Goal: Use online tool/utility: Utilize a website feature to perform a specific function

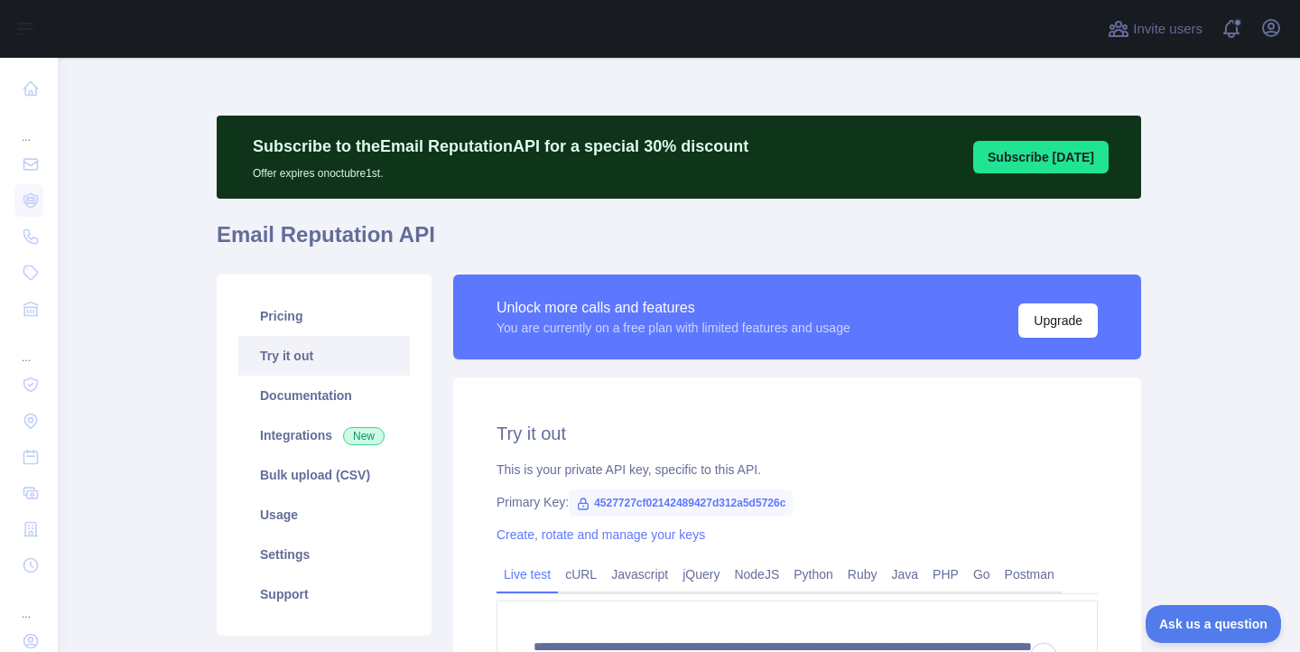
scroll to position [501, 0]
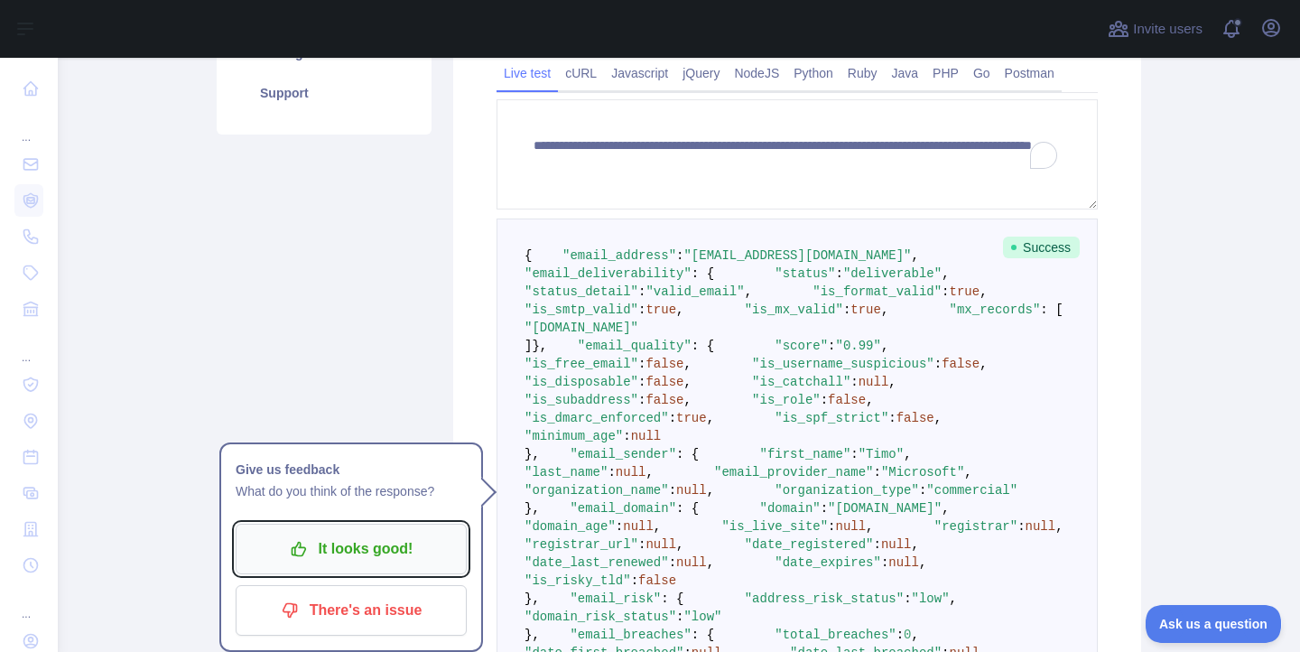
click at [337, 550] on p "It looks good!" at bounding box center [351, 548] width 204 height 31
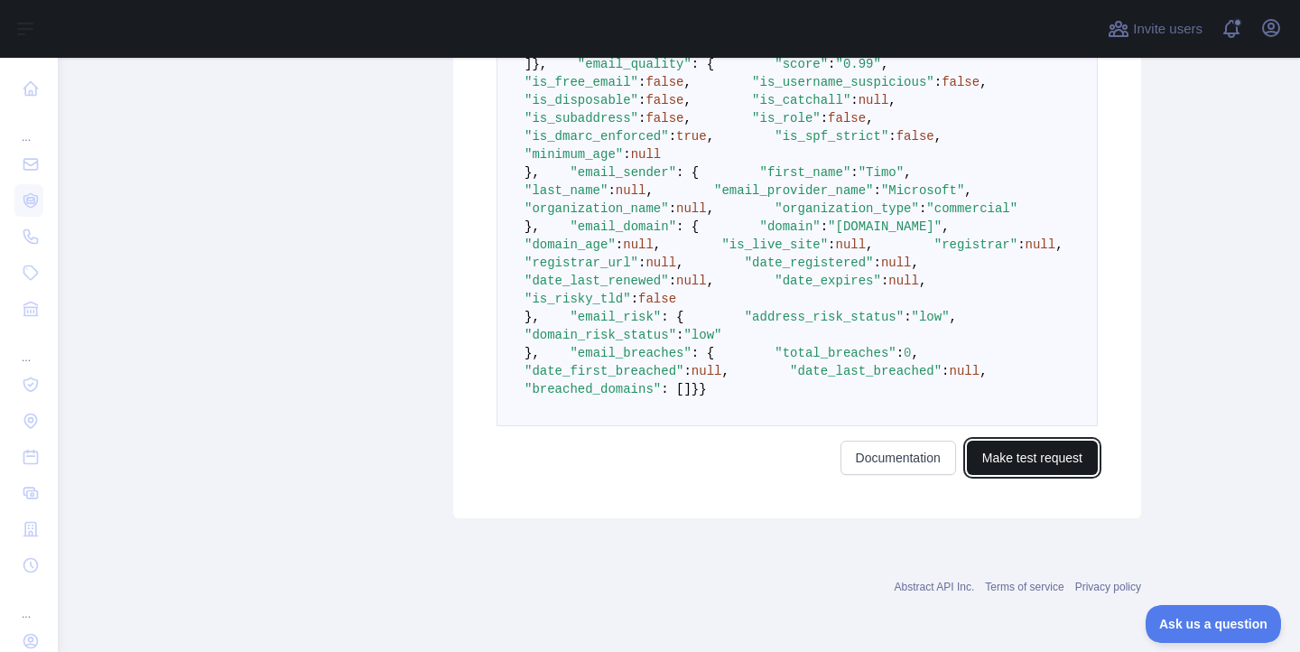
click at [1044, 460] on button "Make test request" at bounding box center [1032, 457] width 131 height 34
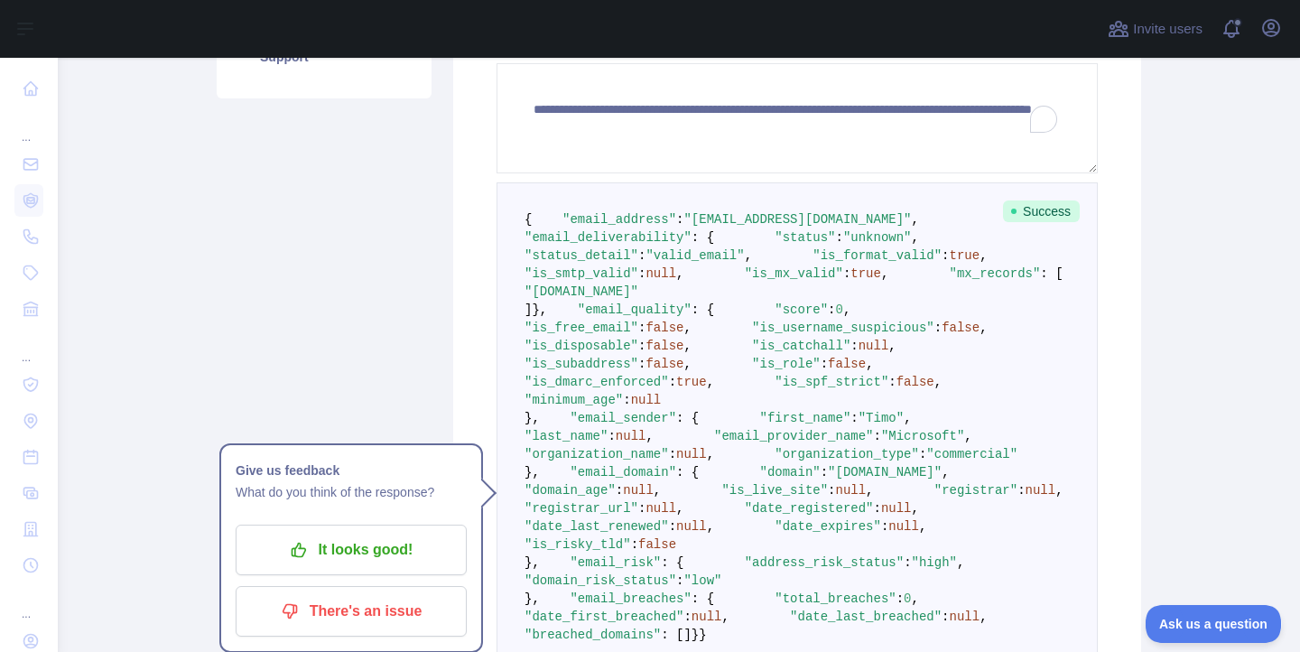
scroll to position [538, 0]
click at [1161, 329] on main "**********" at bounding box center [679, 355] width 1242 height 594
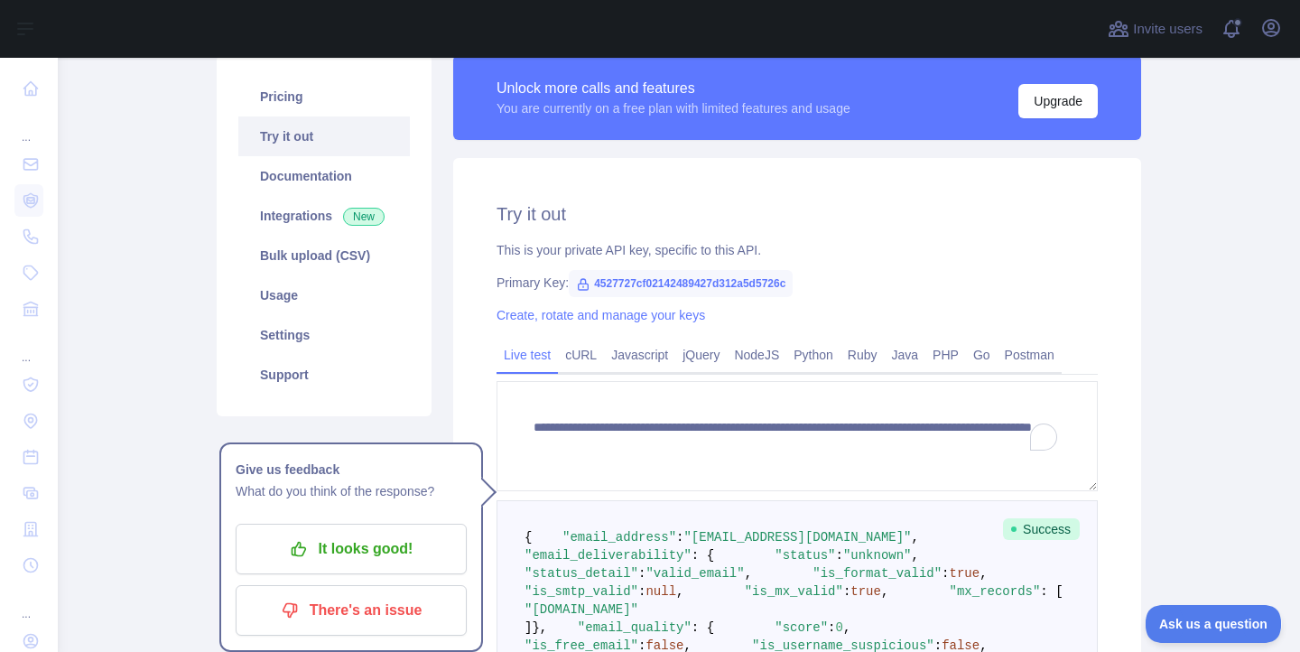
scroll to position [0, 0]
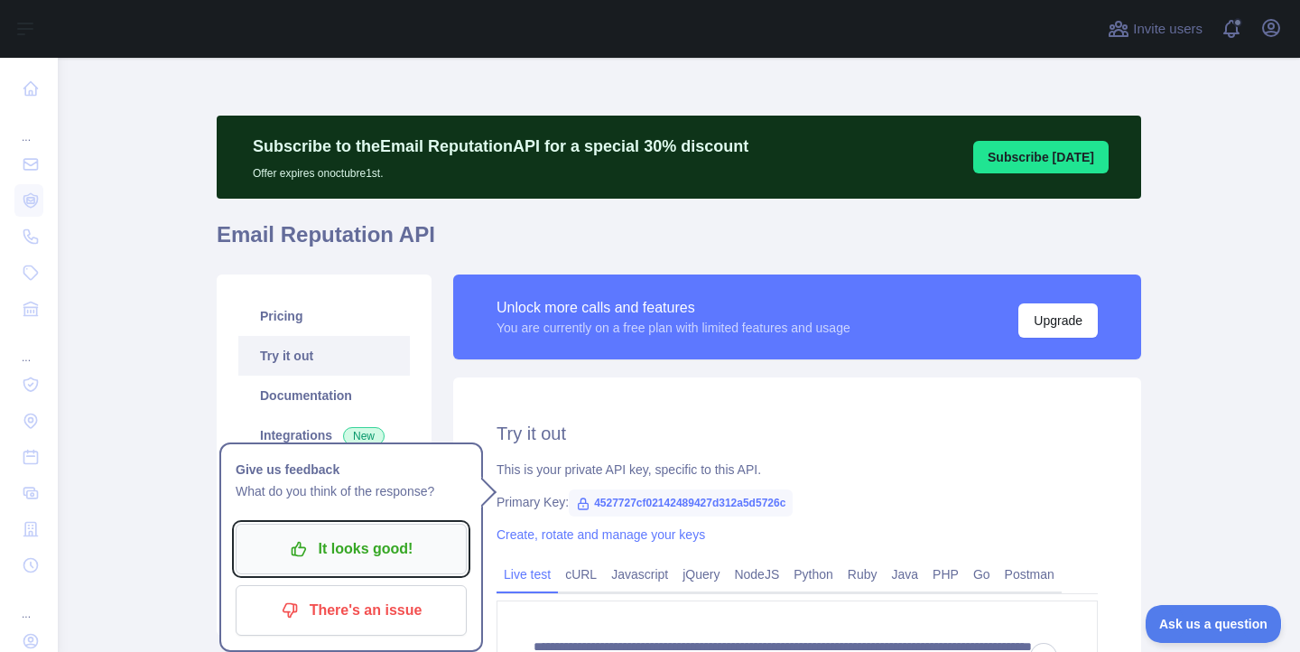
click at [368, 553] on p "It looks good!" at bounding box center [351, 548] width 204 height 31
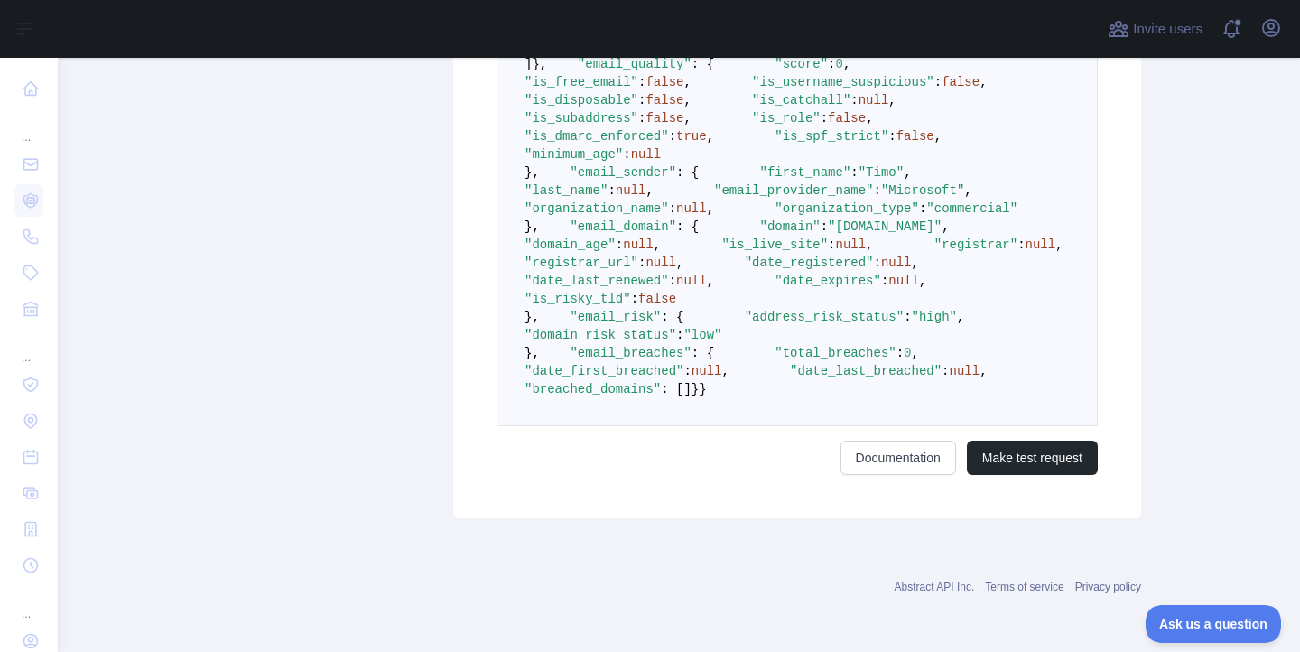
scroll to position [1306, 0]
click at [1033, 459] on button "Make test request" at bounding box center [1032, 457] width 131 height 34
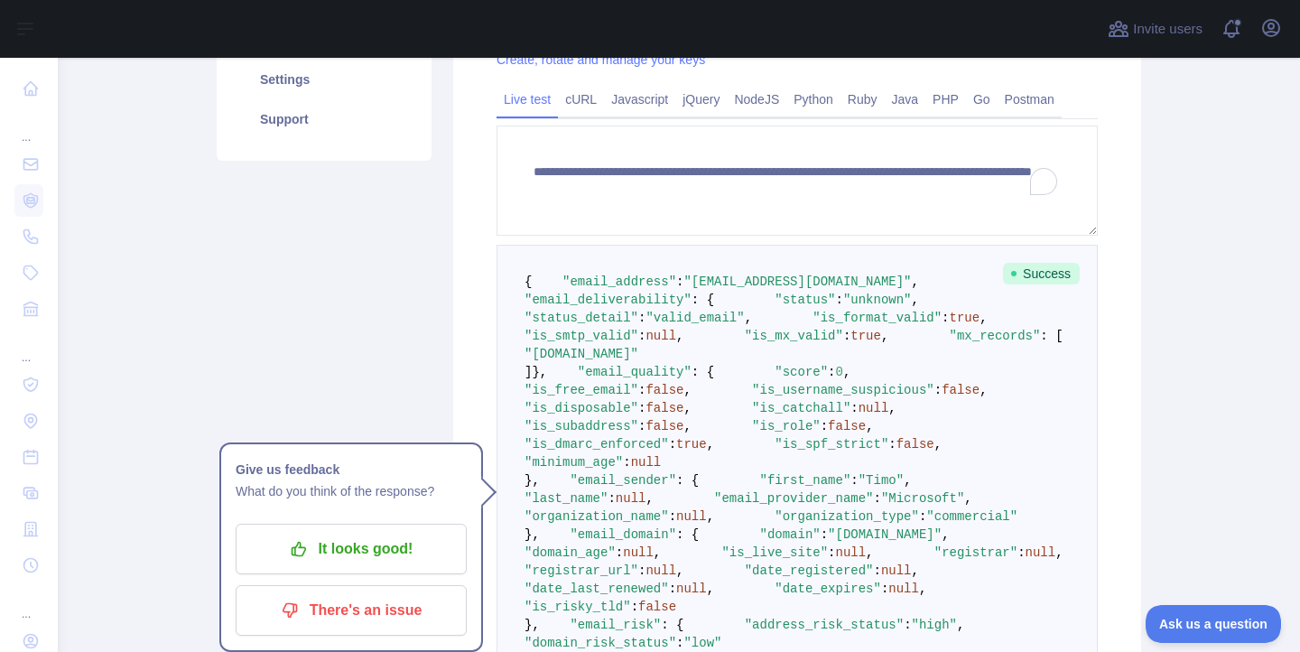
scroll to position [482, 0]
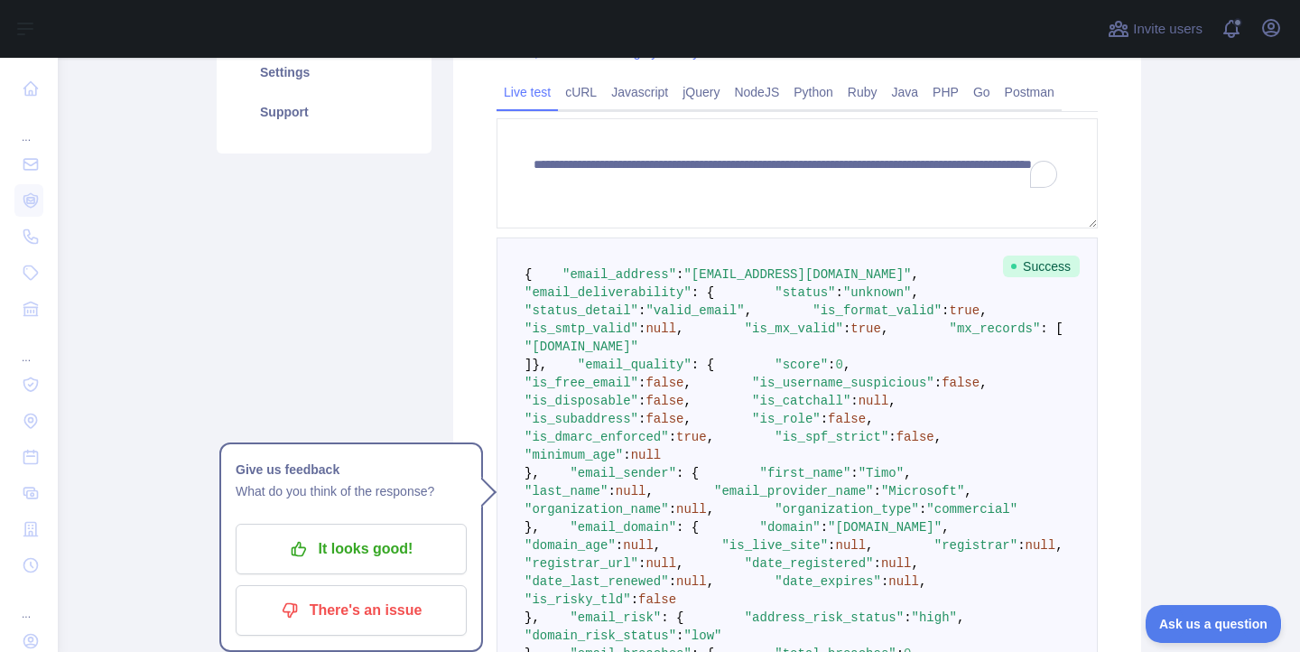
click at [843, 300] on span ""unknown"" at bounding box center [877, 292] width 69 height 14
click at [366, 544] on p "It looks good!" at bounding box center [351, 548] width 204 height 31
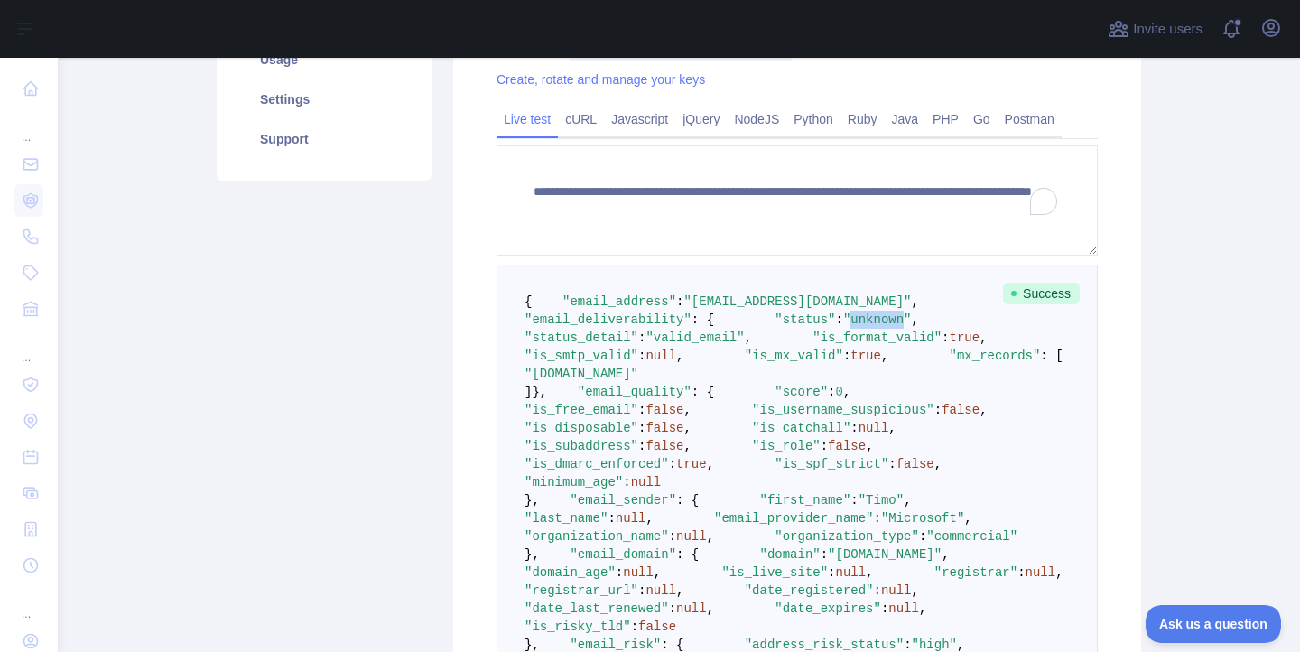
scroll to position [454, 0]
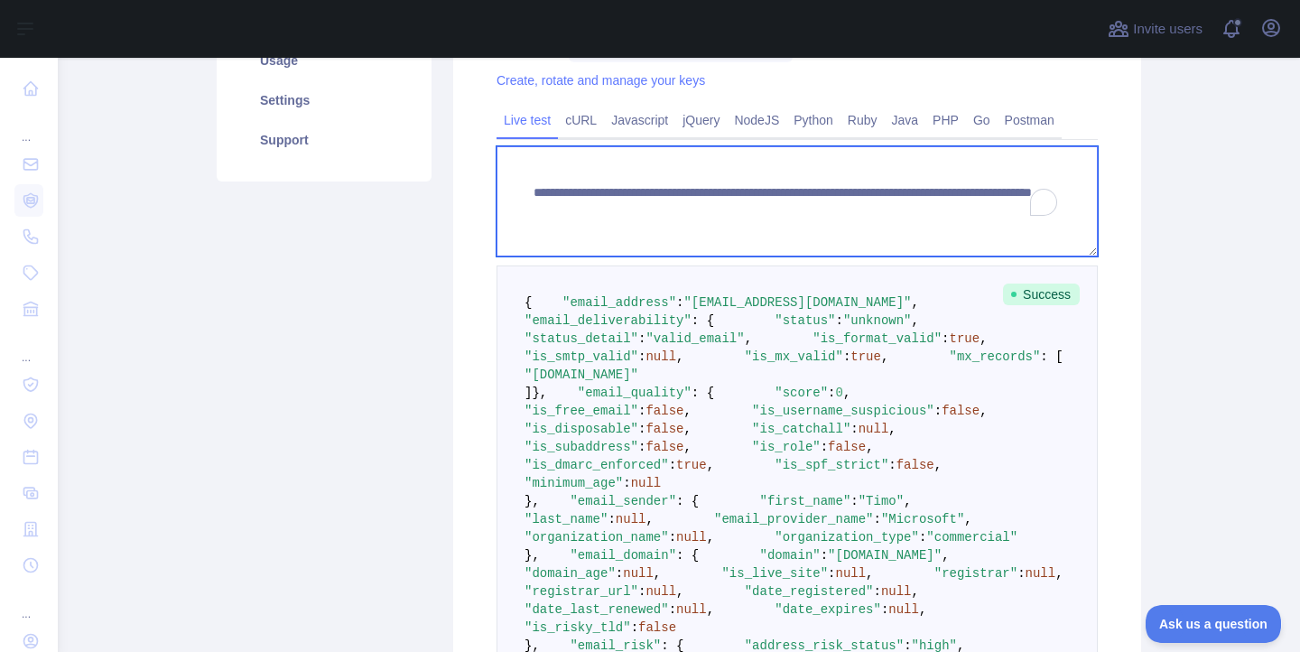
click at [995, 214] on textarea "**********" at bounding box center [796, 201] width 601 height 110
type textarea "**********"
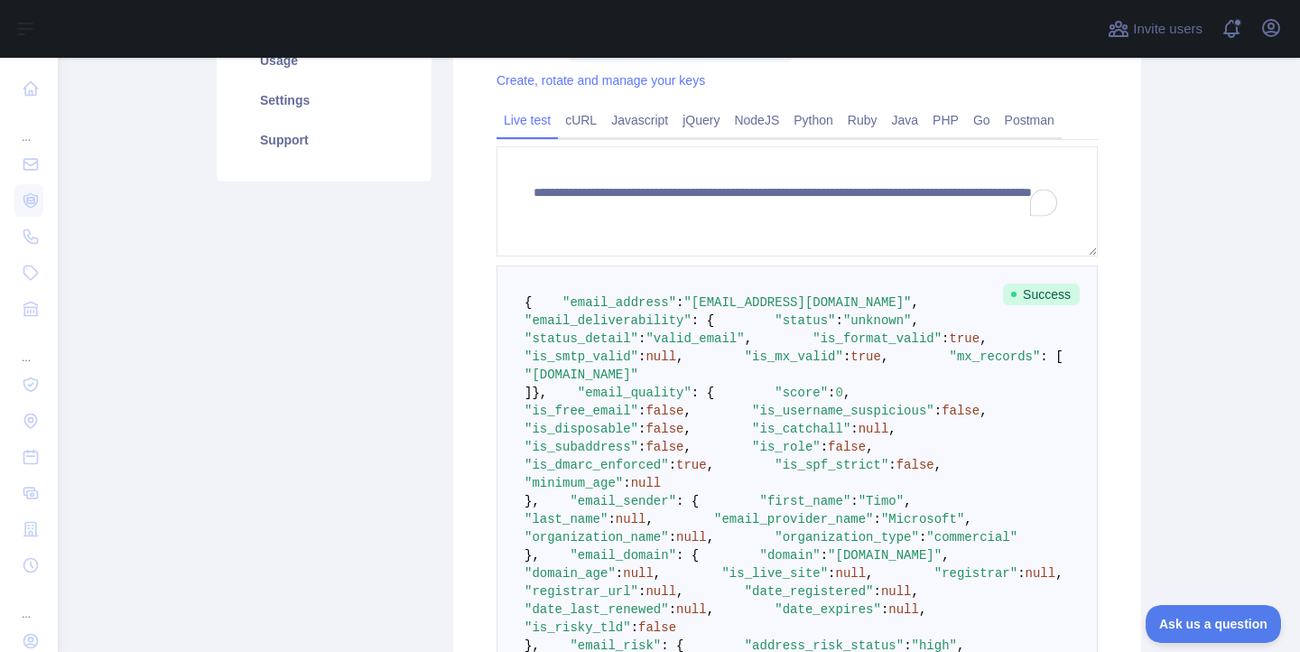
click at [843, 328] on span ""unknown"" at bounding box center [877, 320] width 69 height 14
click at [744, 346] on span ""valid_email"" at bounding box center [694, 338] width 98 height 14
drag, startPoint x: 594, startPoint y: 396, endPoint x: 634, endPoint y: 384, distance: 42.3
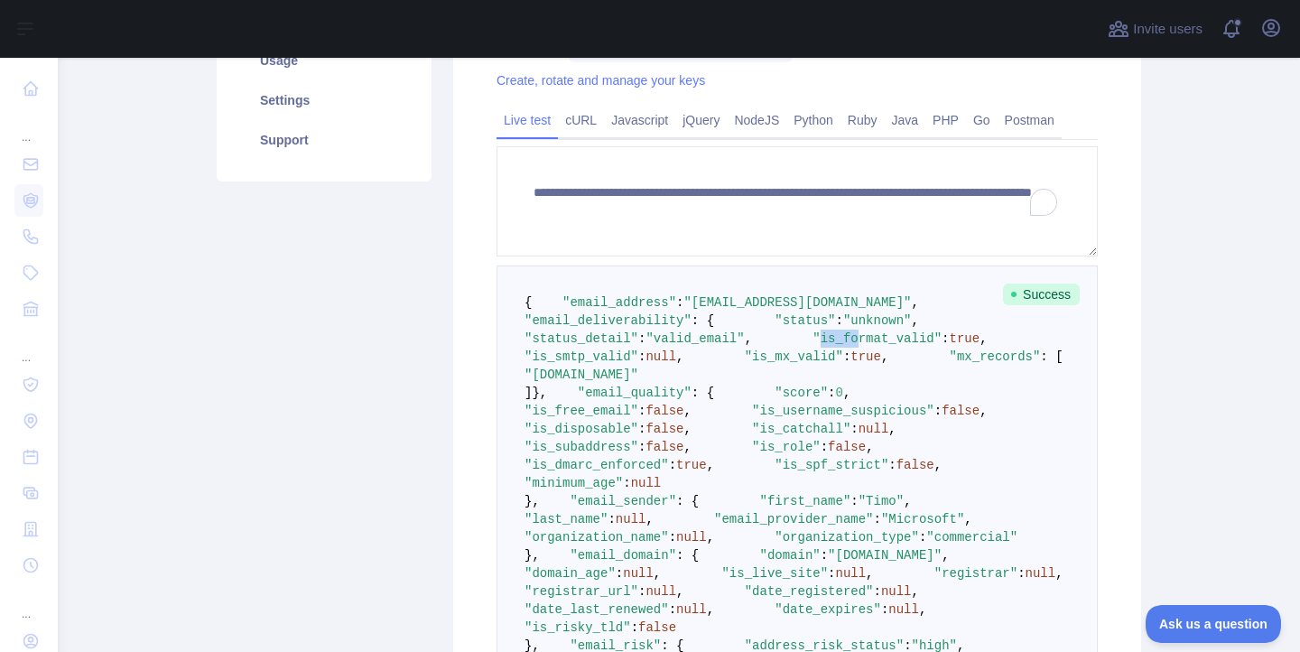
click at [812, 346] on span ""is_format_valid"" at bounding box center [876, 338] width 129 height 14
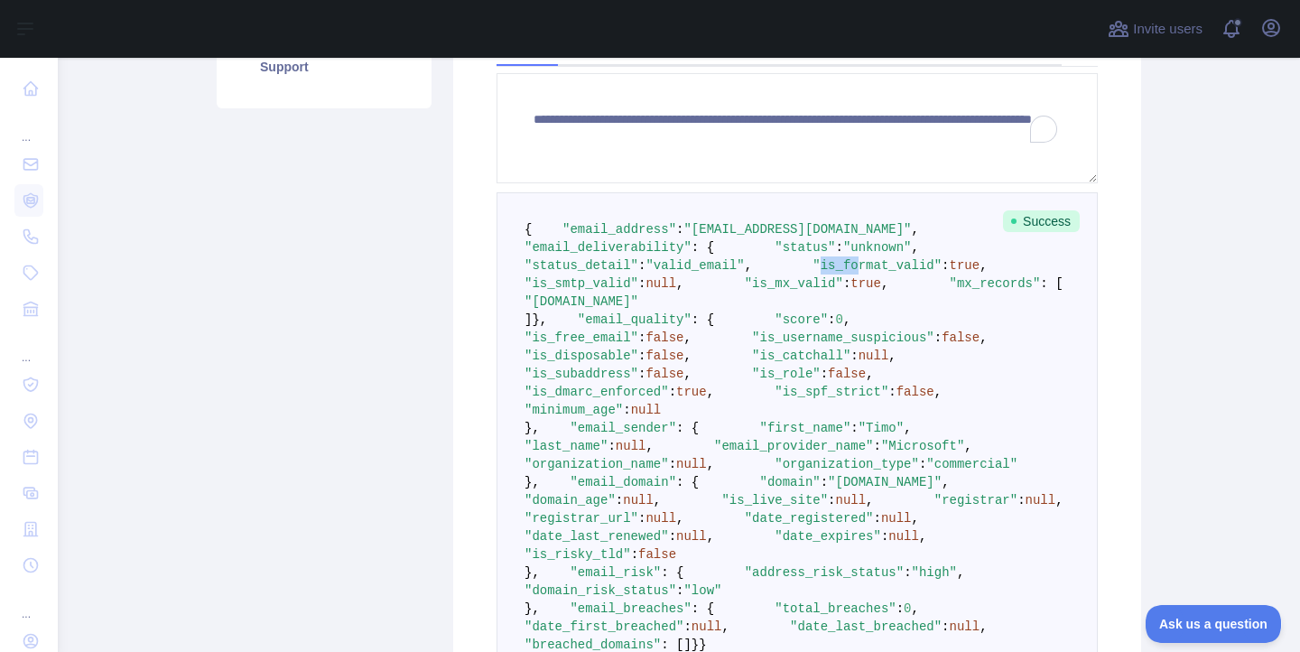
scroll to position [532, 0]
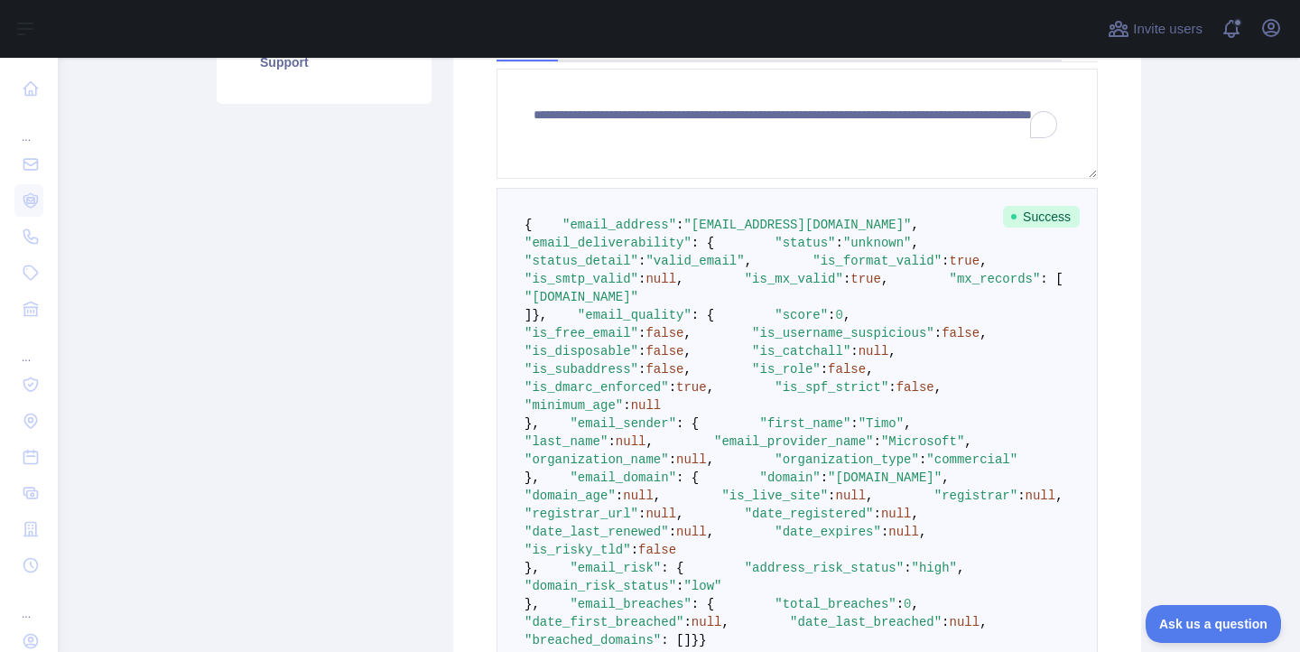
click at [744, 268] on span ""valid_email"" at bounding box center [694, 261] width 98 height 14
click at [638, 268] on span ""status_detail"" at bounding box center [581, 261] width 114 height 14
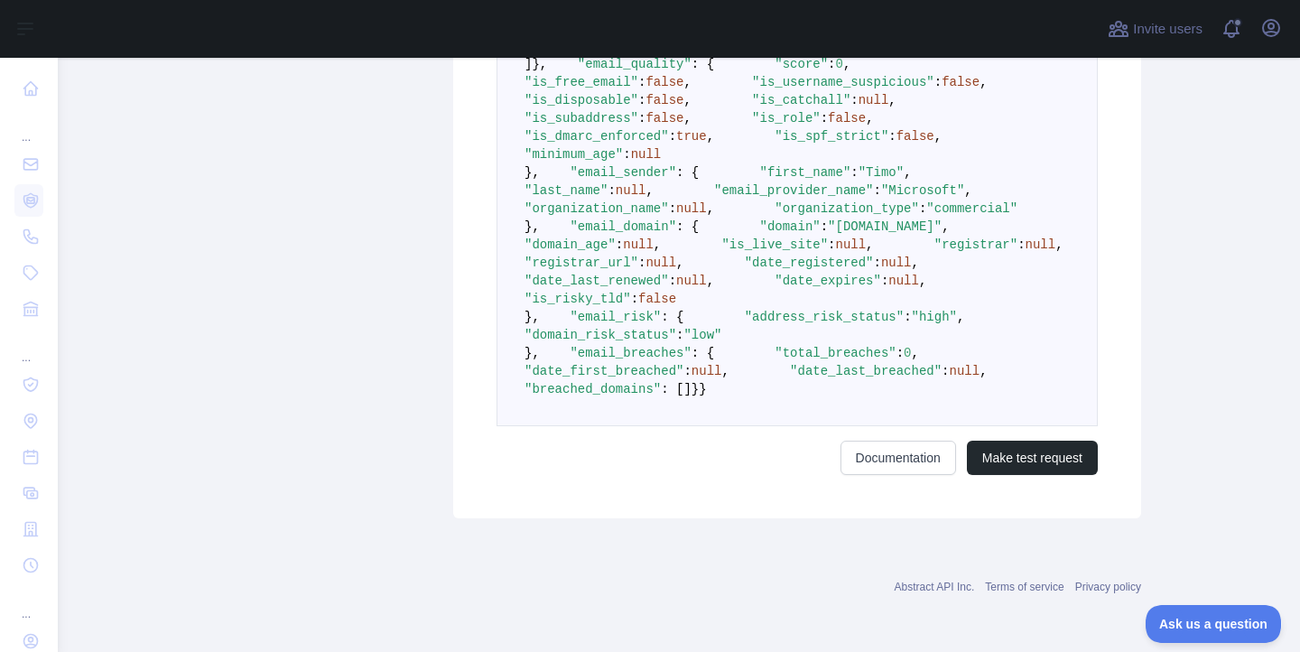
scroll to position [1237, 0]
drag, startPoint x: 553, startPoint y: 352, endPoint x: 577, endPoint y: 434, distance: 85.4
click at [577, 426] on pre "{ "email_address" : "[EMAIL_ADDRESS][DOMAIN_NAME]" , "email_deliverability" : {…" at bounding box center [796, 181] width 601 height 489
click at [1035, 475] on button "Make test request" at bounding box center [1032, 457] width 131 height 34
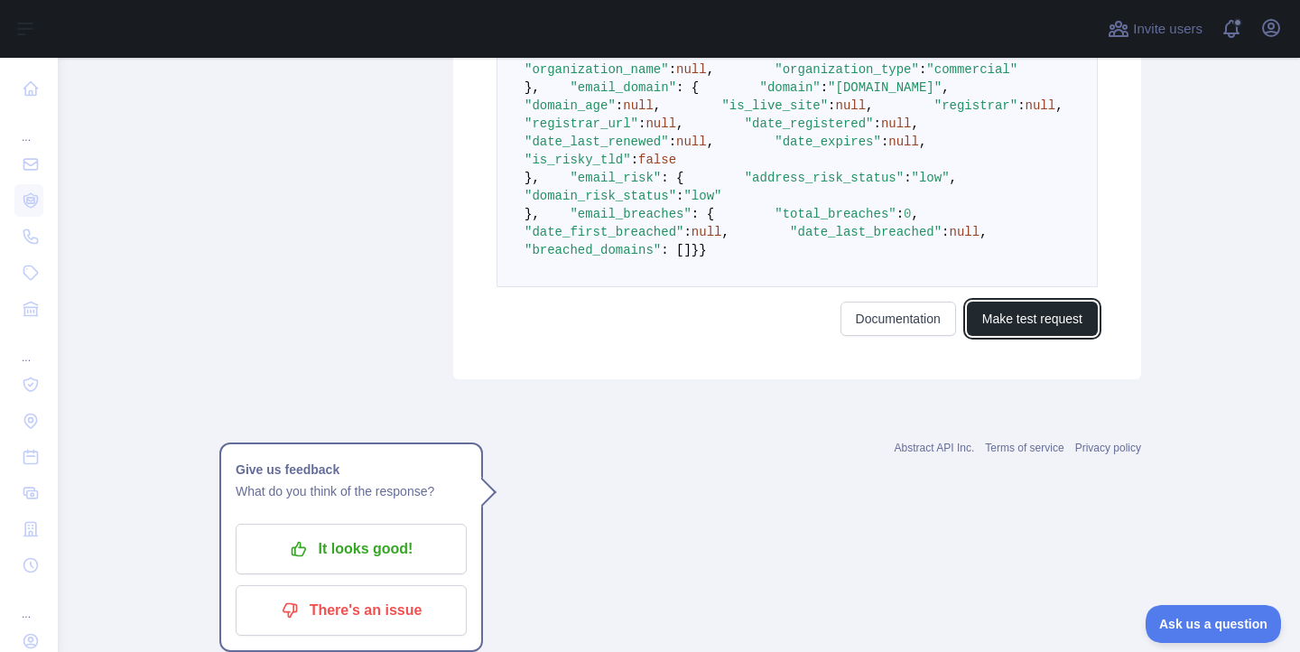
scroll to position [1306, 0]
click at [1022, 336] on button "Make test request" at bounding box center [1032, 318] width 131 height 34
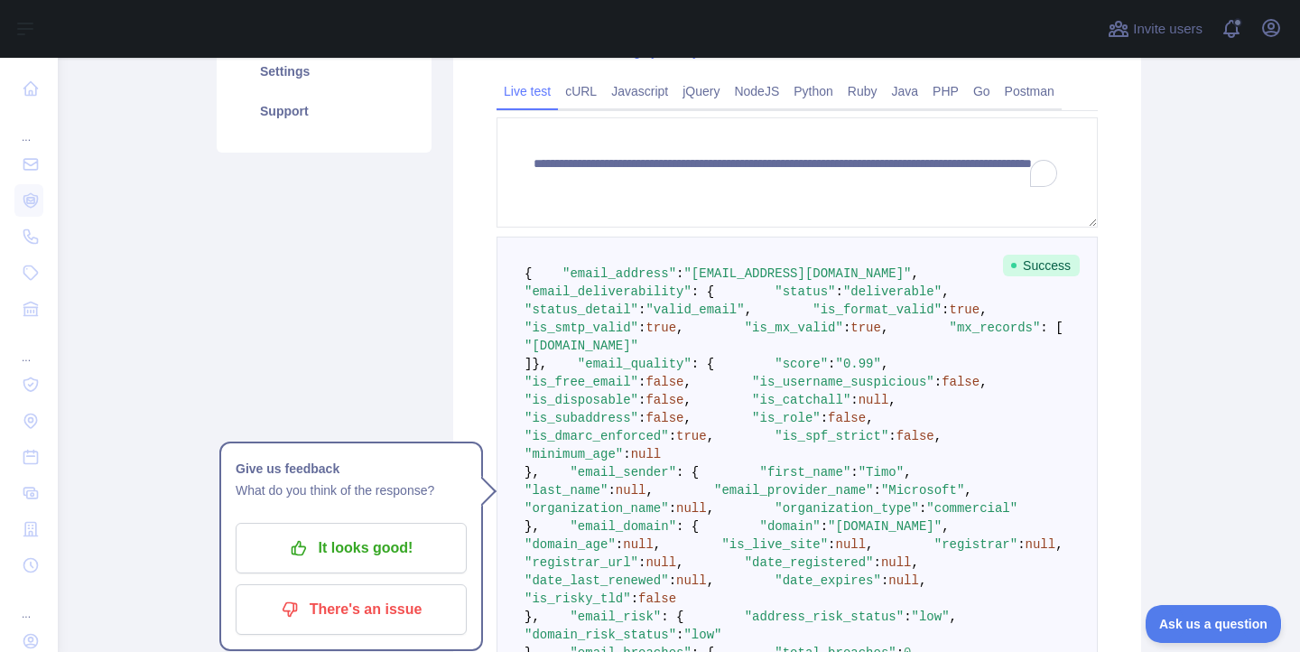
scroll to position [0, 0]
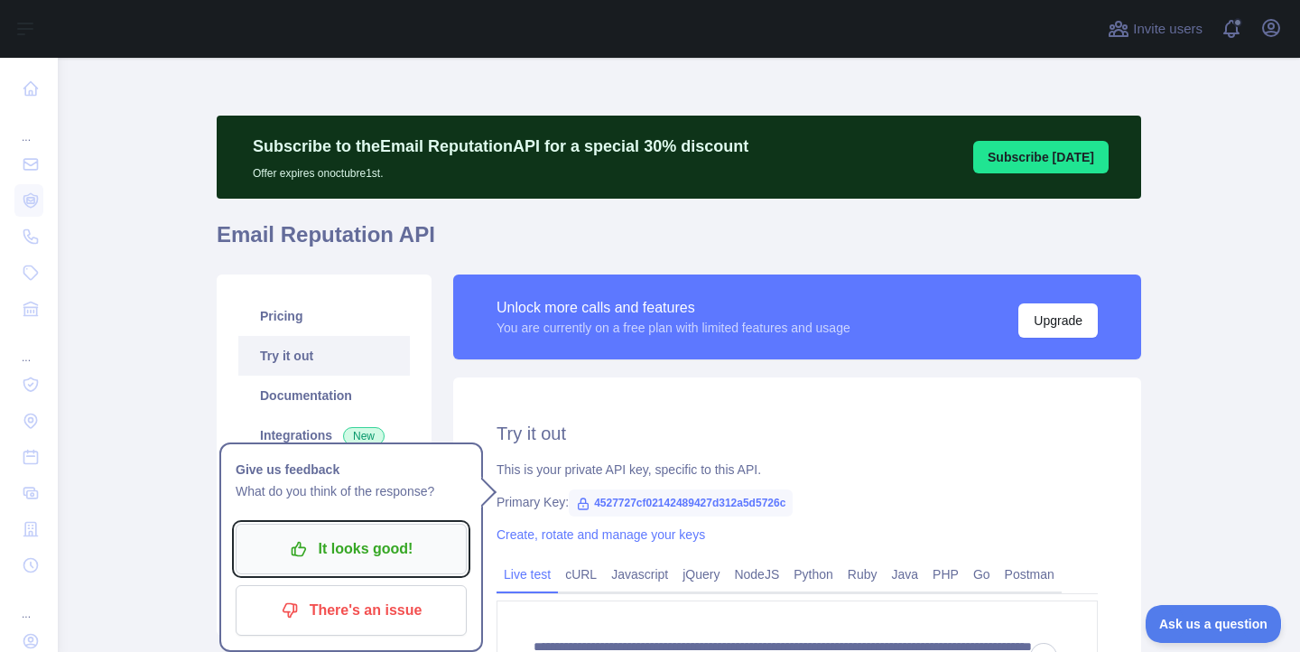
click at [407, 550] on p "It looks good!" at bounding box center [351, 548] width 204 height 31
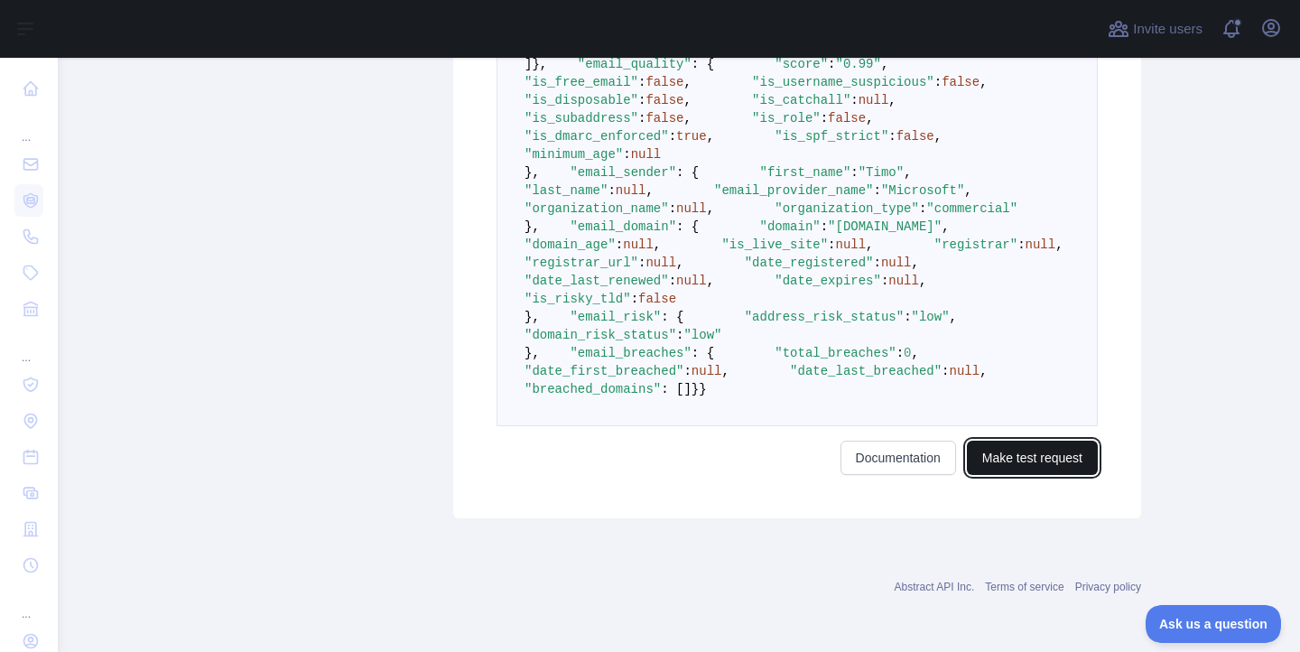
click at [1020, 474] on button "Make test request" at bounding box center [1032, 457] width 131 height 34
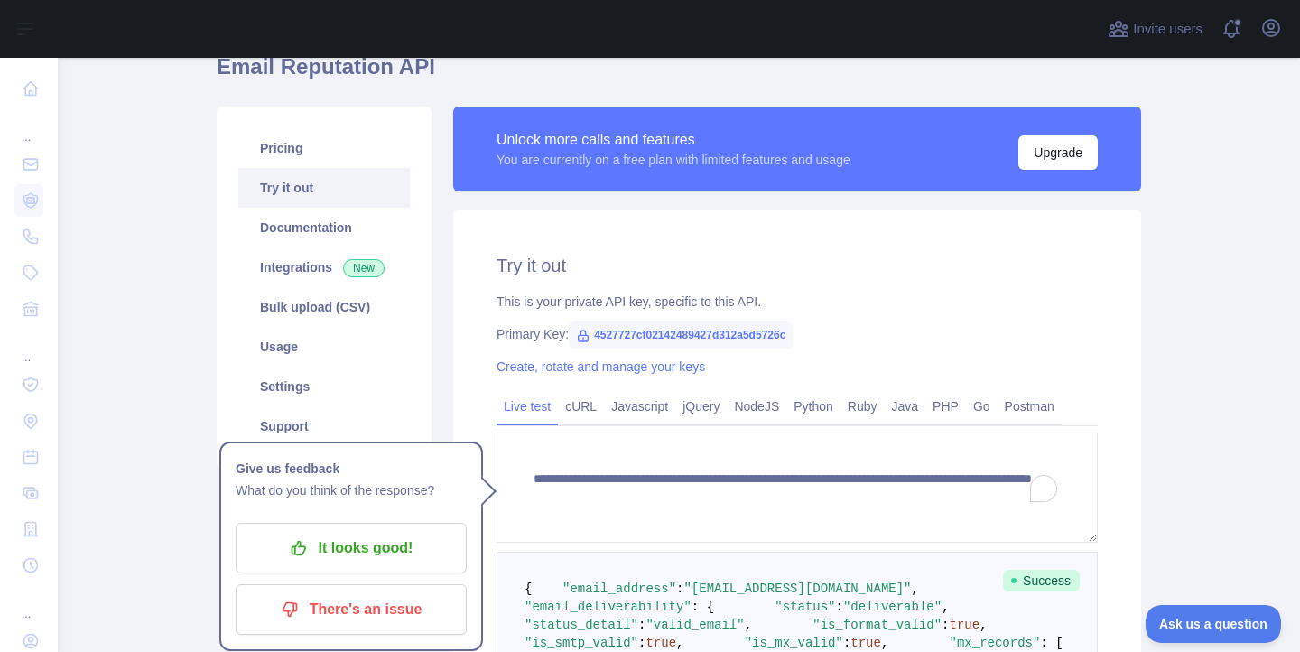
scroll to position [163, 0]
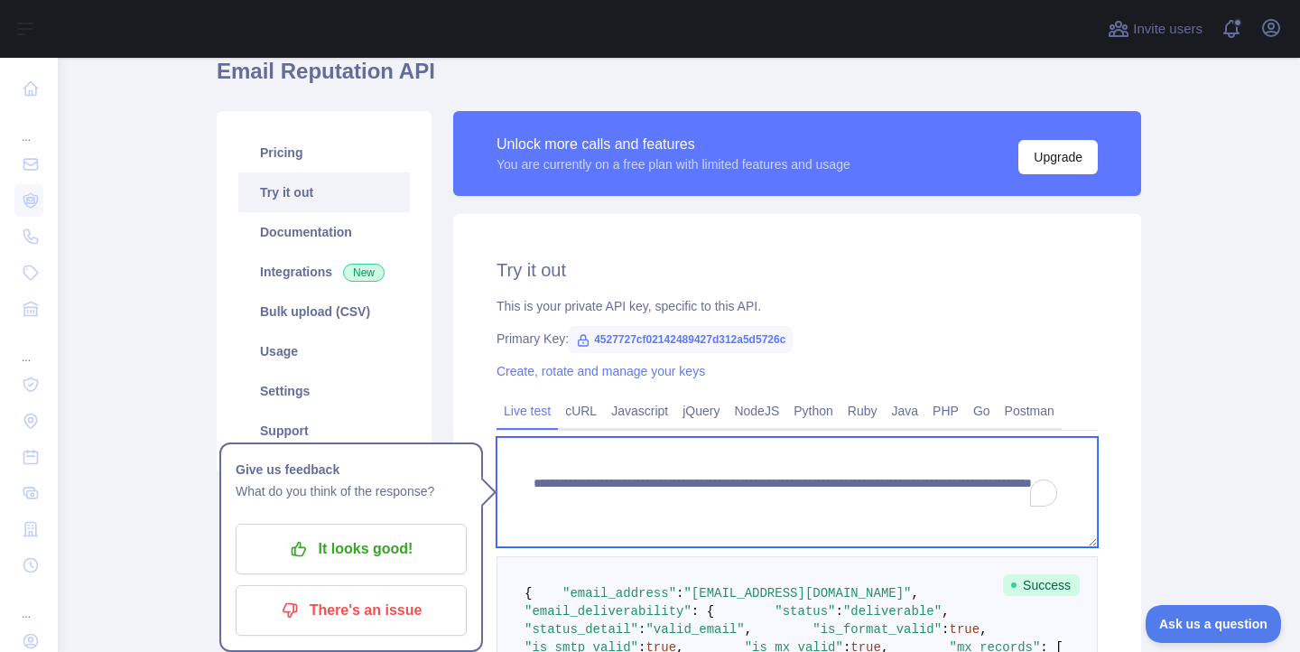
drag, startPoint x: 867, startPoint y: 500, endPoint x: 971, endPoint y: 517, distance: 105.2
click at [971, 517] on textarea "**********" at bounding box center [796, 492] width 601 height 110
paste textarea "****"
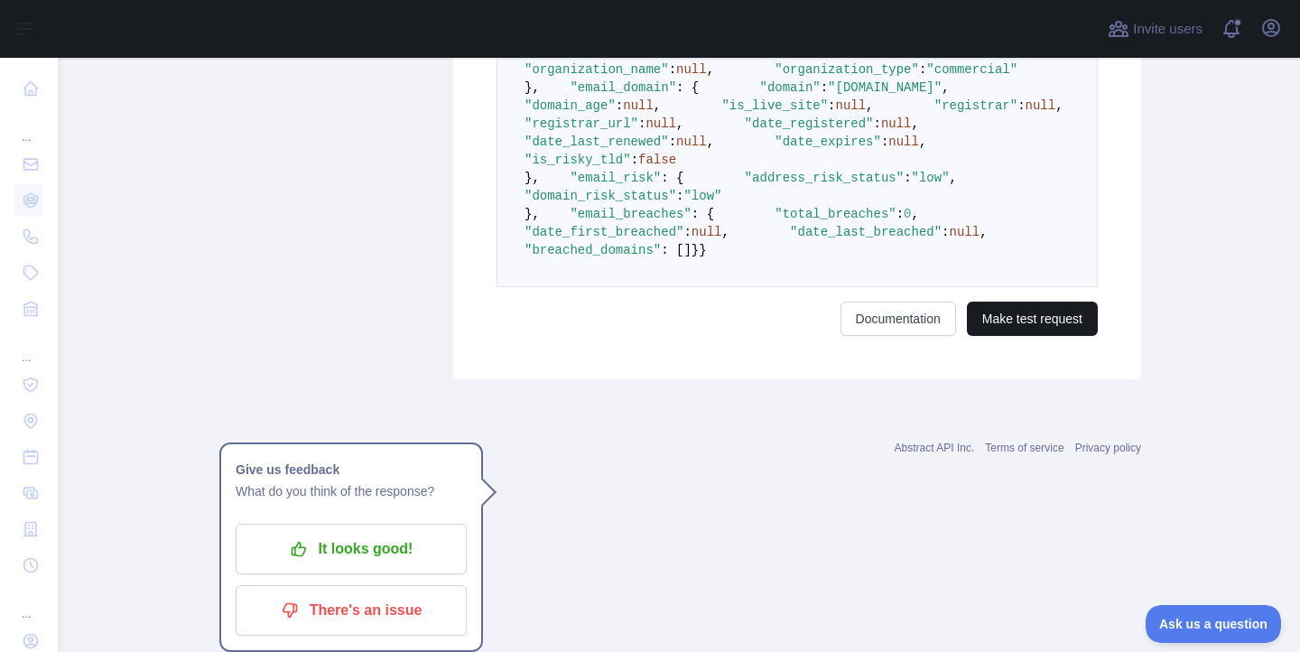
type textarea "**********"
click at [1011, 336] on button "Make test request" at bounding box center [1032, 318] width 131 height 34
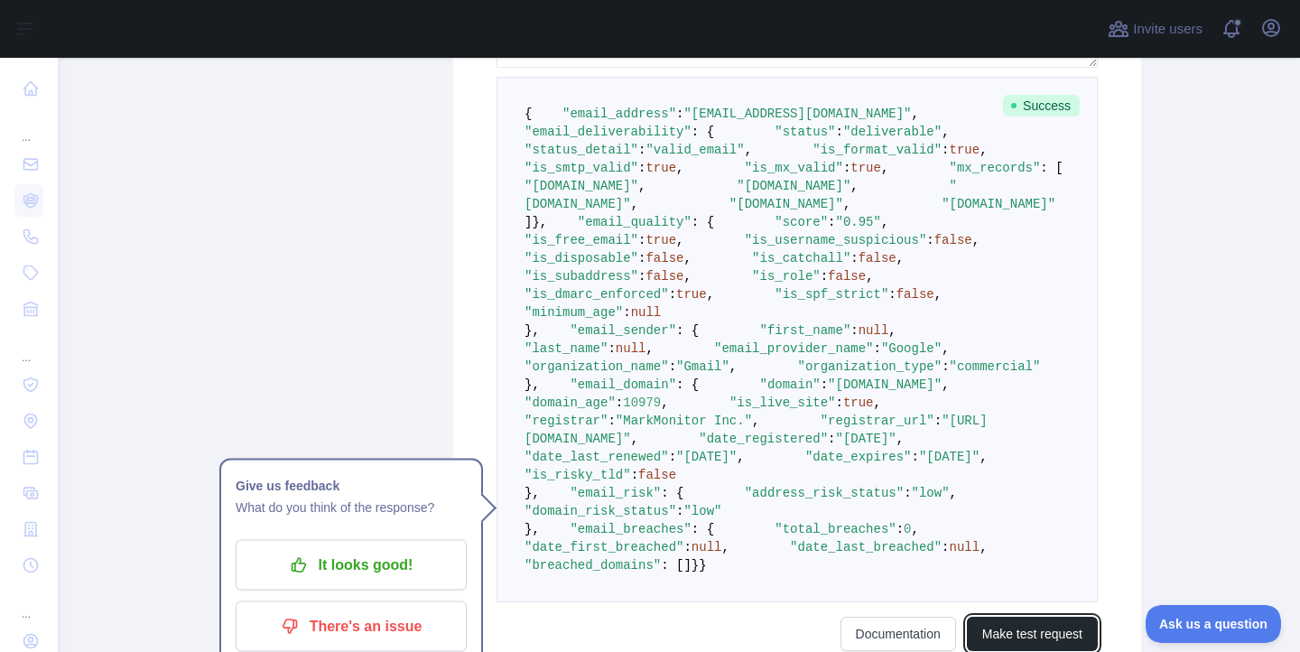
scroll to position [462, 0]
